Goal: Information Seeking & Learning: Learn about a topic

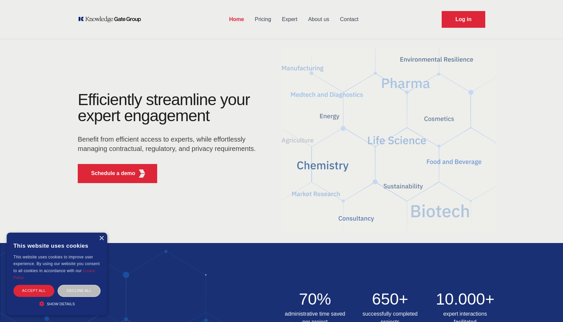
click at [60, 303] on span "Show details" at bounding box center [61, 304] width 28 height 4
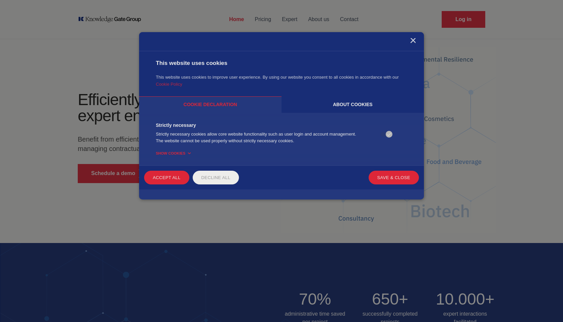
click at [342, 104] on div "About cookies" at bounding box center [352, 105] width 142 height 16
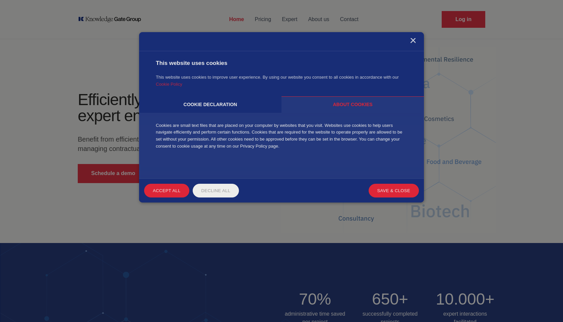
click at [250, 115] on div "Cookies are small text files that are placed on your computer by websites that …" at bounding box center [281, 145] width 251 height 61
click at [238, 108] on div "Cookie declaration" at bounding box center [210, 105] width 142 height 16
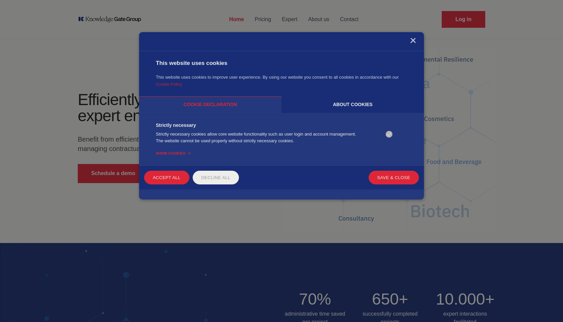
click at [409, 36] on div "×" at bounding box center [281, 41] width 285 height 19
click at [411, 41] on div "×" at bounding box center [412, 41] width 6 height 6
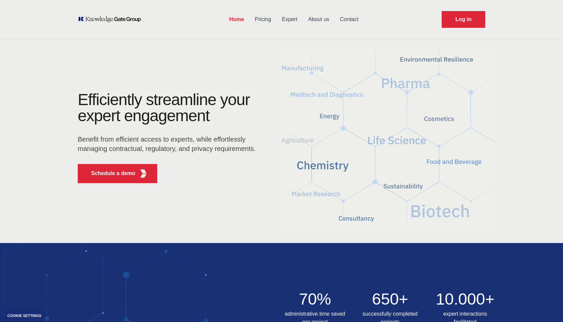
click at [36, 313] on div "Cookie settings" at bounding box center [24, 316] width 42 height 11
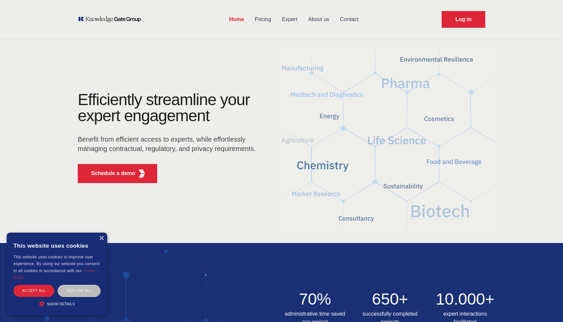
click at [61, 305] on span "Show details" at bounding box center [61, 304] width 28 height 4
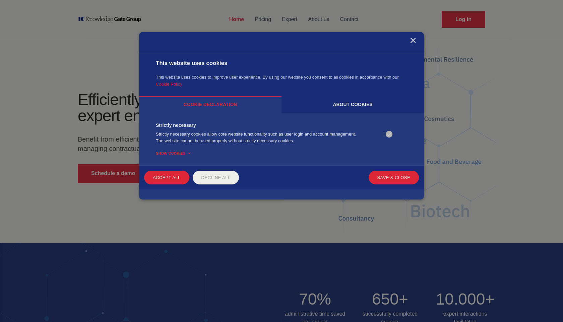
click at [409, 43] on div "×" at bounding box center [281, 41] width 285 height 19
click at [417, 37] on div "×" at bounding box center [281, 41] width 285 height 19
click at [416, 38] on div "×" at bounding box center [281, 41] width 285 height 19
click at [412, 42] on div "×" at bounding box center [412, 41] width 6 height 6
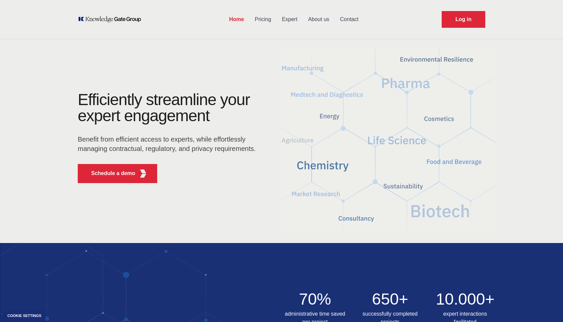
click at [38, 315] on div "Cookie settings" at bounding box center [24, 316] width 34 height 4
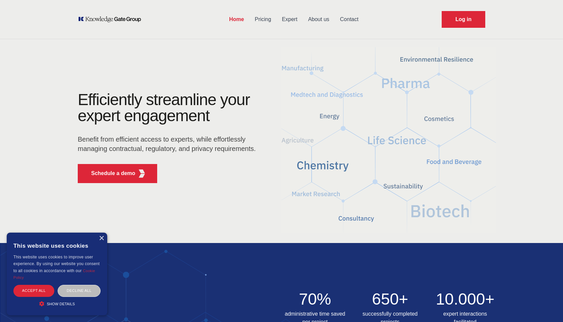
click at [65, 303] on span "Show details" at bounding box center [61, 304] width 28 height 4
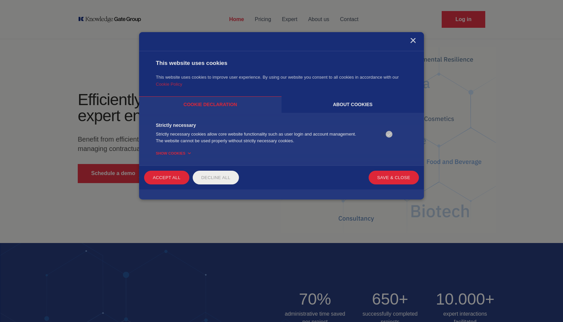
click at [169, 154] on span "Show cookies" at bounding box center [170, 153] width 29 height 6
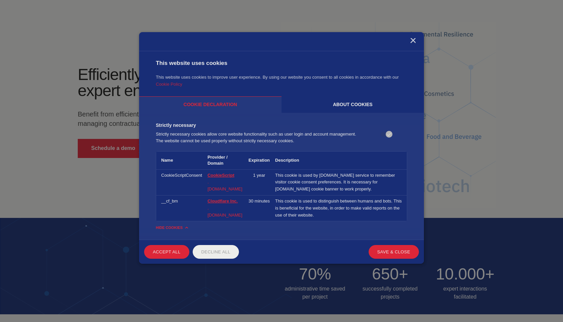
scroll to position [25, 0]
click at [345, 103] on div "About cookies" at bounding box center [352, 105] width 142 height 16
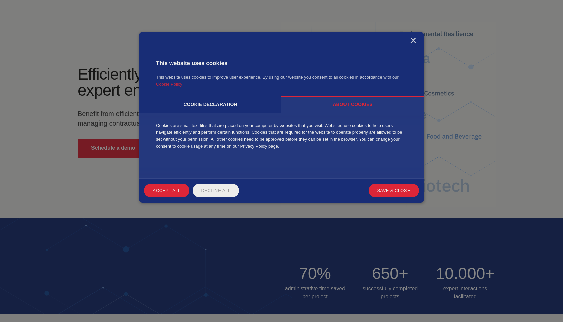
click at [416, 41] on div "×" at bounding box center [281, 41] width 285 height 19
click at [414, 41] on div "×" at bounding box center [412, 41] width 6 height 6
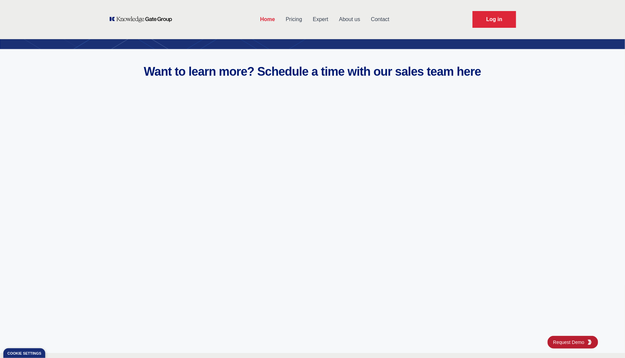
scroll to position [2432, 0]
